Goal: Task Accomplishment & Management: Complete application form

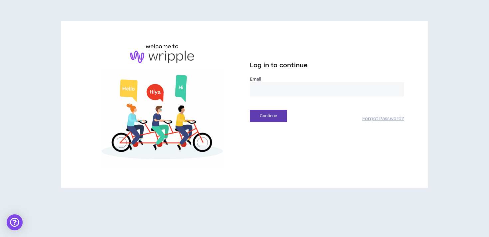
click at [280, 87] on input "email" at bounding box center [327, 89] width 154 height 14
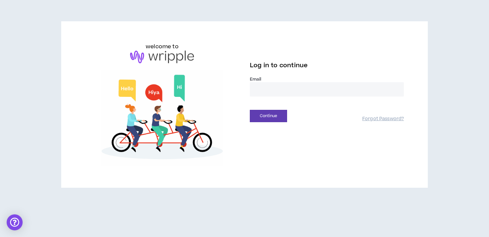
type input "**********"
click at [276, 121] on button "Continue" at bounding box center [268, 116] width 37 height 12
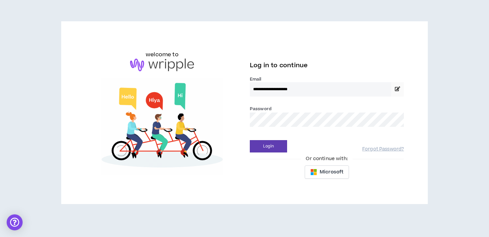
click at [250, 140] on button "Login" at bounding box center [268, 146] width 37 height 12
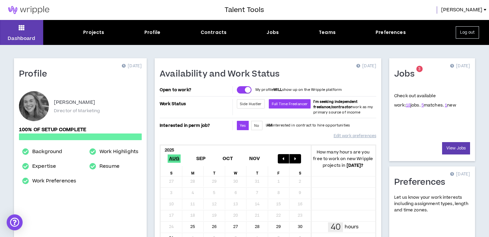
click at [94, 39] on div "Dashboard Projects Profile Contracts Jobs Teams Preferences Log out" at bounding box center [244, 32] width 489 height 25
click at [96, 36] on div "Projects" at bounding box center [93, 32] width 21 height 7
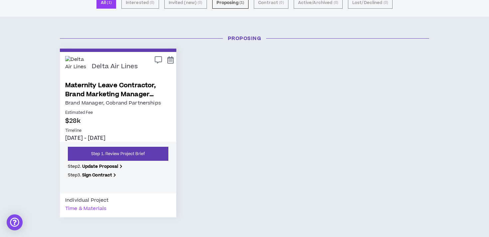
scroll to position [57, 0]
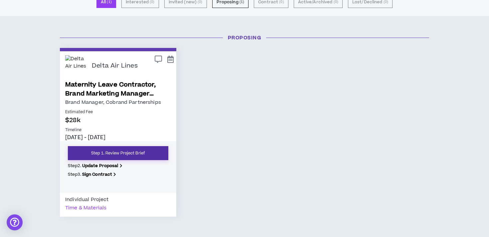
click at [127, 153] on link "Step 1. Review Project Brief" at bounding box center [118, 153] width 100 height 14
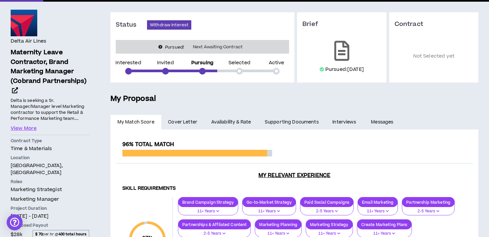
scroll to position [55, 0]
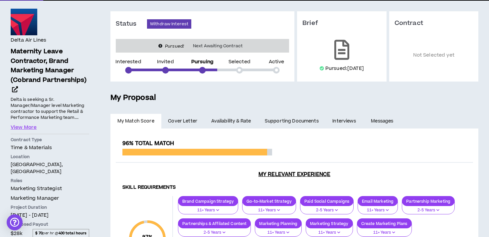
click at [181, 122] on span "Cover Letter" at bounding box center [182, 120] width 29 height 7
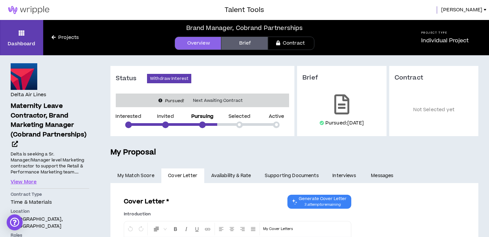
click at [232, 176] on link "Availability & Rate" at bounding box center [231, 175] width 54 height 15
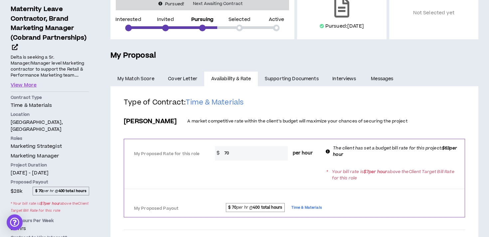
scroll to position [128, 0]
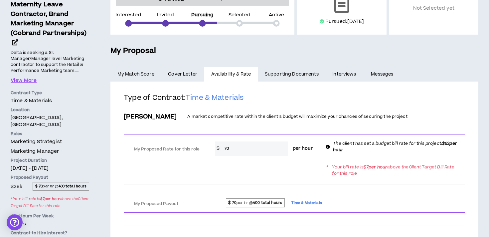
click at [286, 70] on link "Supporting Documents" at bounding box center [292, 74] width 68 height 15
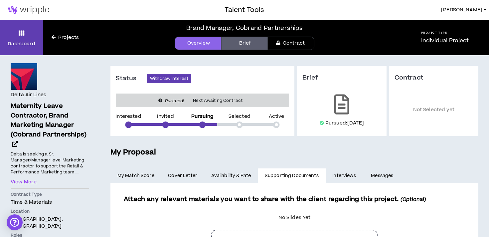
click at [56, 36] on link "Projects" at bounding box center [65, 37] width 44 height 7
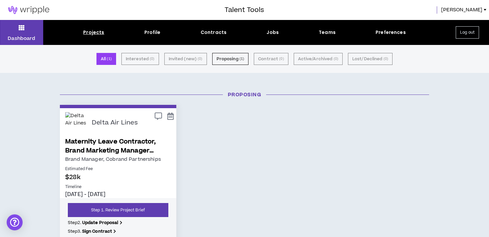
click at [283, 33] on div "Projects Profile Contracts Jobs Teams Preferences" at bounding box center [244, 32] width 402 height 7
click at [275, 32] on div "Jobs" at bounding box center [272, 32] width 12 height 7
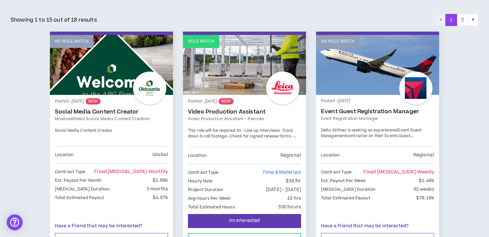
scroll to position [107, 0]
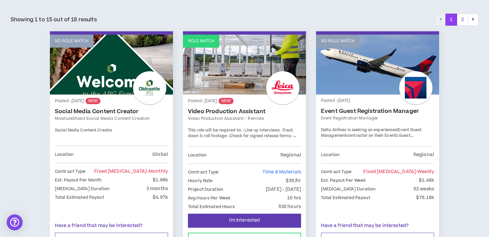
click at [238, 65] on link "Role Match" at bounding box center [244, 65] width 123 height 60
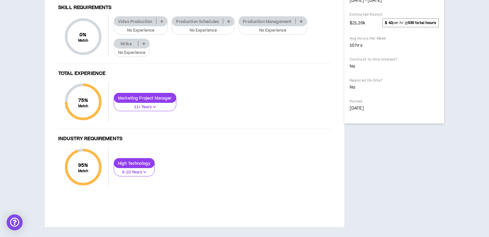
scroll to position [440, 0]
click at [147, 172] on p "6-10 Years" at bounding box center [134, 172] width 32 height 6
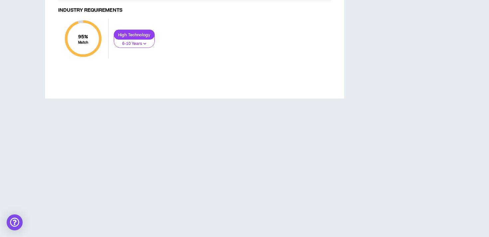
click at [197, 48] on div "High Technology 6-10 Years" at bounding box center [220, 39] width 222 height 18
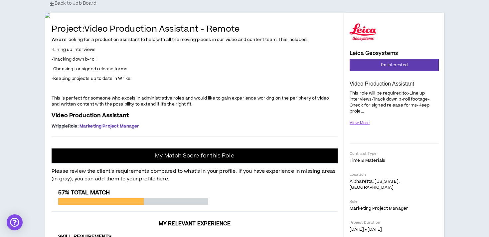
scroll to position [0, 0]
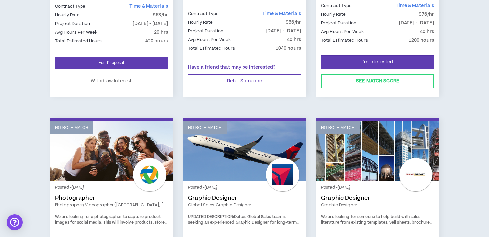
scroll to position [518, 0]
